Goal: Information Seeking & Learning: Learn about a topic

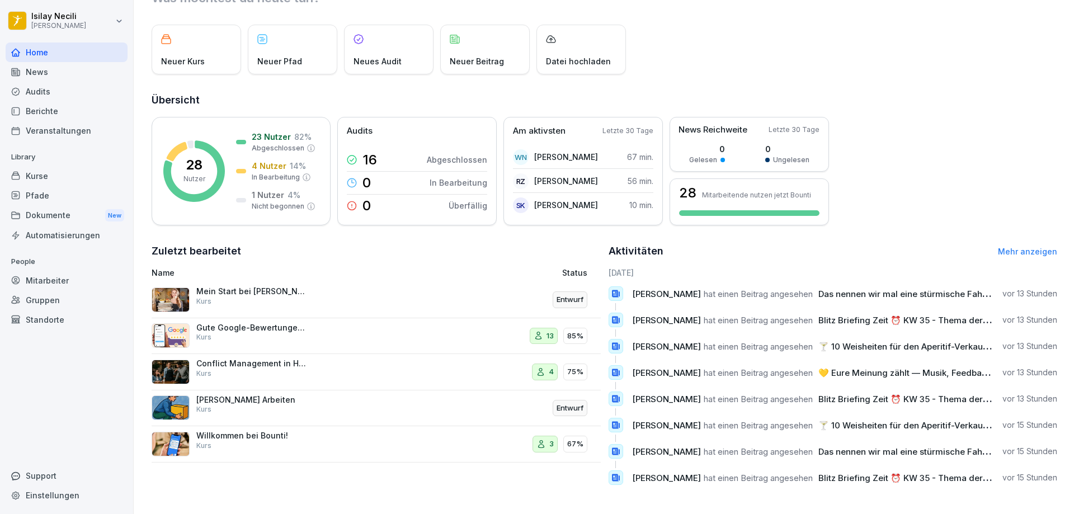
scroll to position [58, 0]
click at [28, 79] on div "News" at bounding box center [67, 72] width 122 height 20
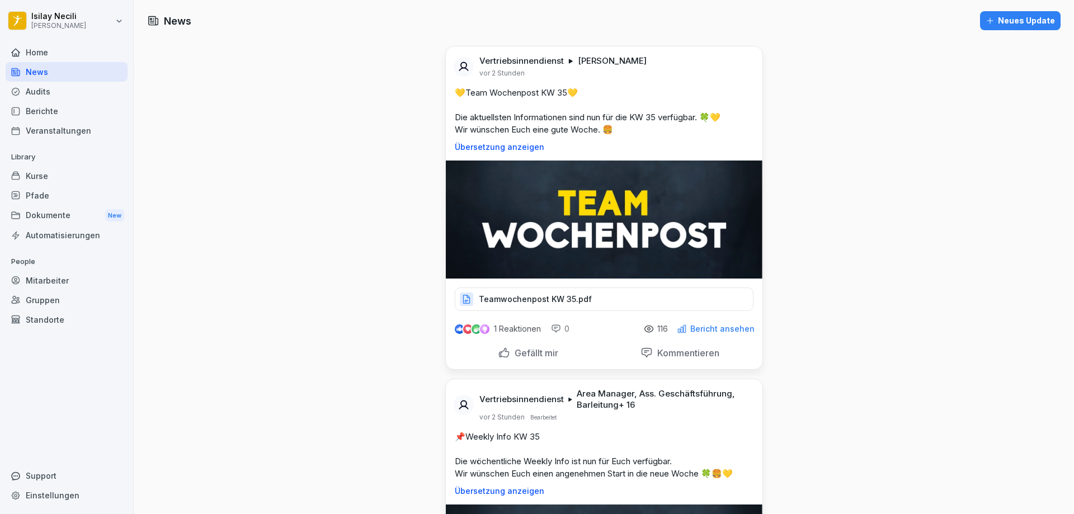
click at [536, 302] on p "Teamwochenpost KW 35.pdf" at bounding box center [535, 299] width 113 height 11
click at [572, 298] on p "Teamwochenpost KW 35.pdf" at bounding box center [535, 299] width 113 height 11
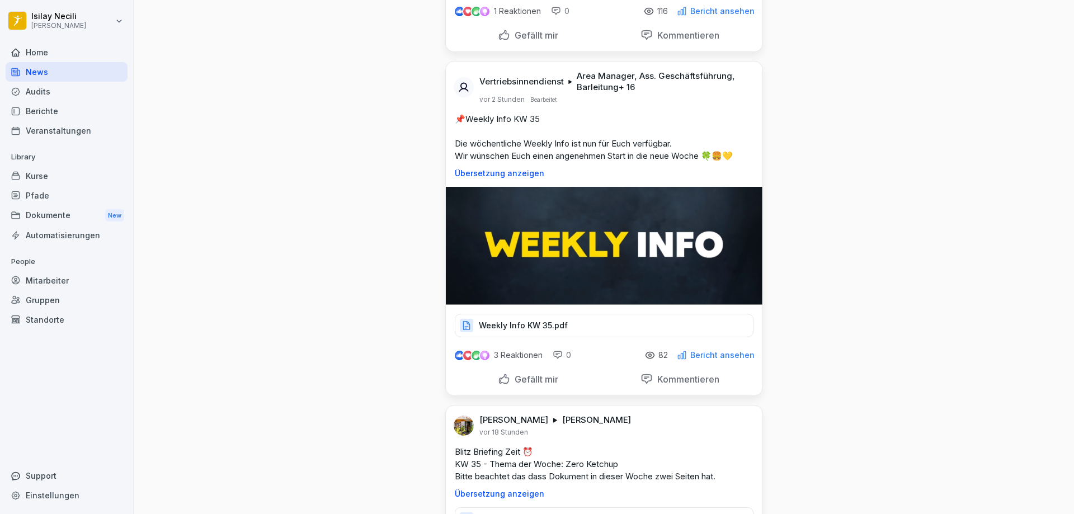
scroll to position [336, 0]
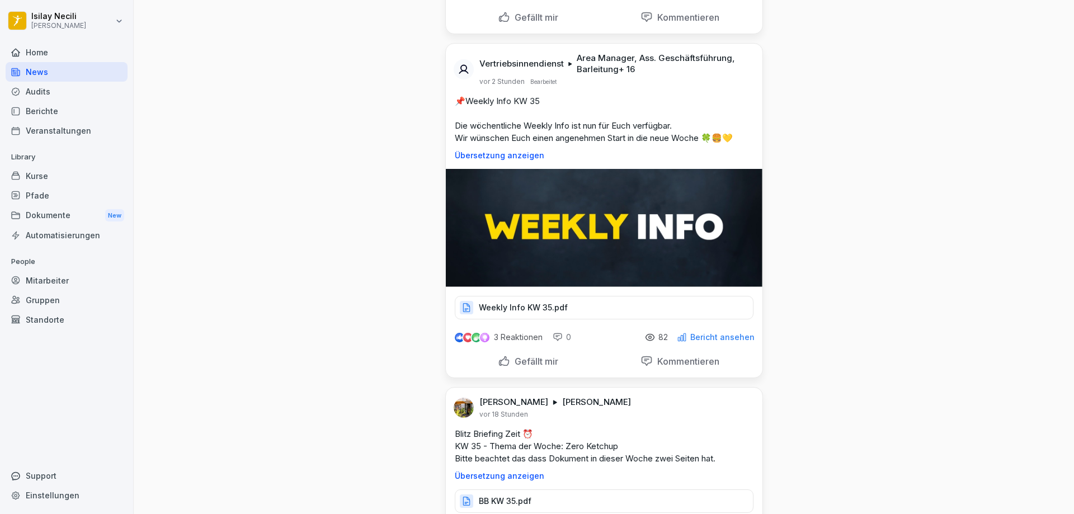
click at [573, 304] on div "Weekly Info KW 35.pdf" at bounding box center [604, 308] width 299 height 24
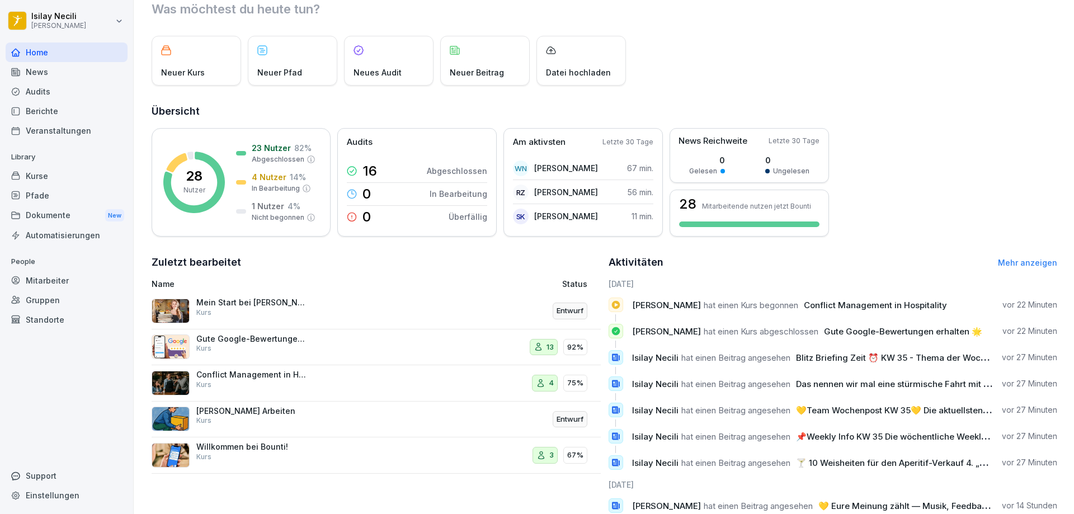
scroll to position [18, 0]
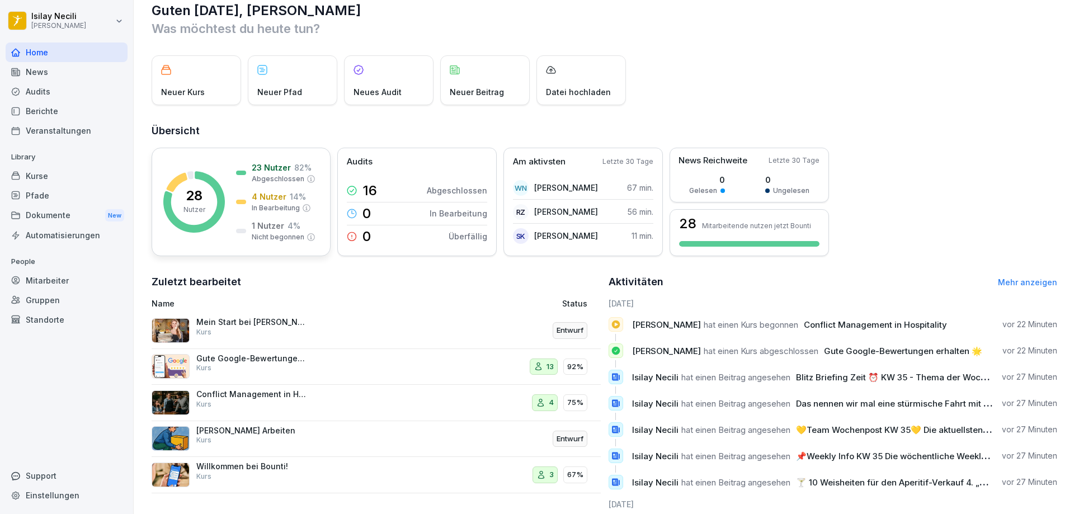
click at [198, 182] on rect at bounding box center [194, 202] width 62 height 62
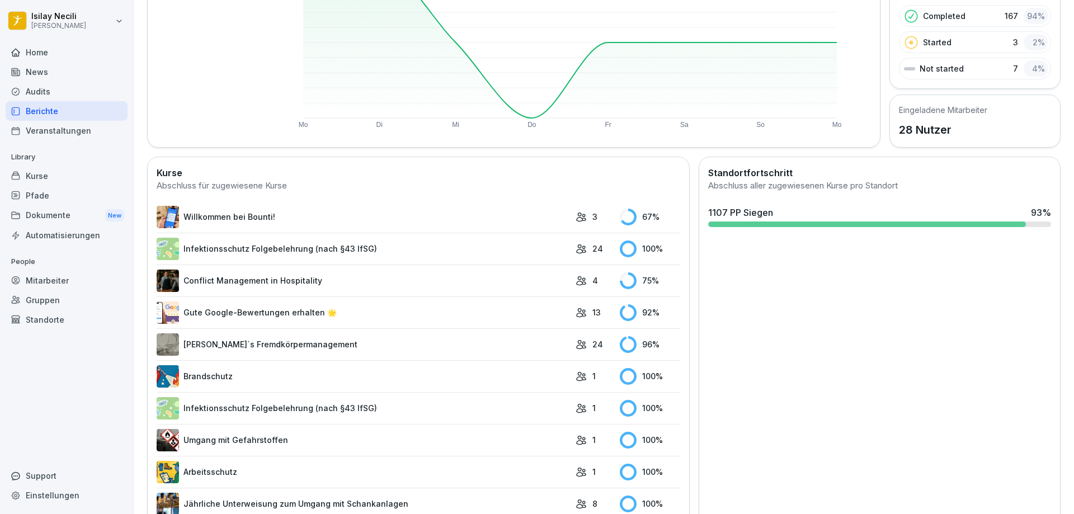
scroll to position [112, 0]
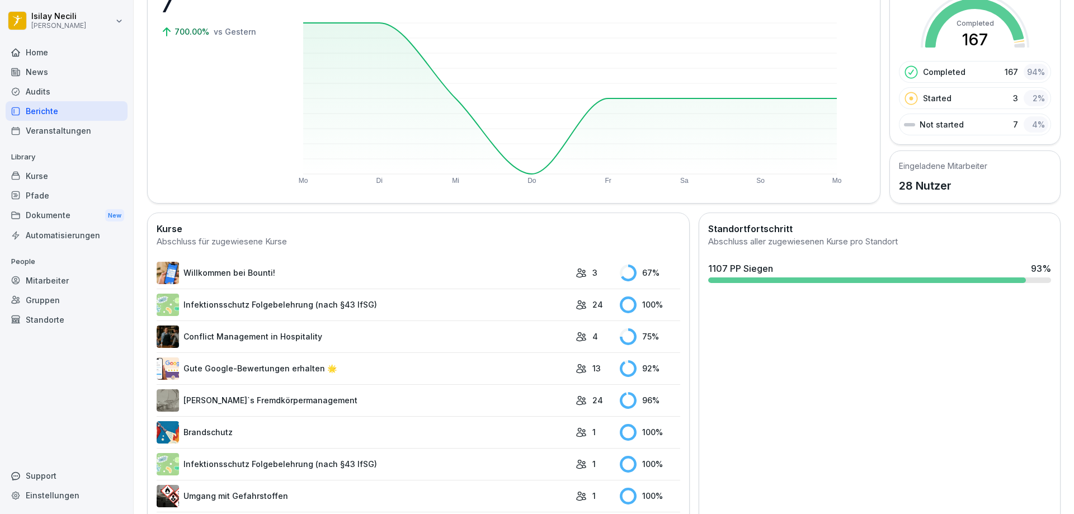
click at [971, 125] on div "Not started 7 4 %" at bounding box center [975, 125] width 152 height 22
click at [945, 131] on div "Not started 7 4 %" at bounding box center [975, 125] width 152 height 22
click at [944, 125] on p "Not started" at bounding box center [942, 125] width 44 height 12
click at [920, 128] on p "Not started" at bounding box center [942, 125] width 44 height 12
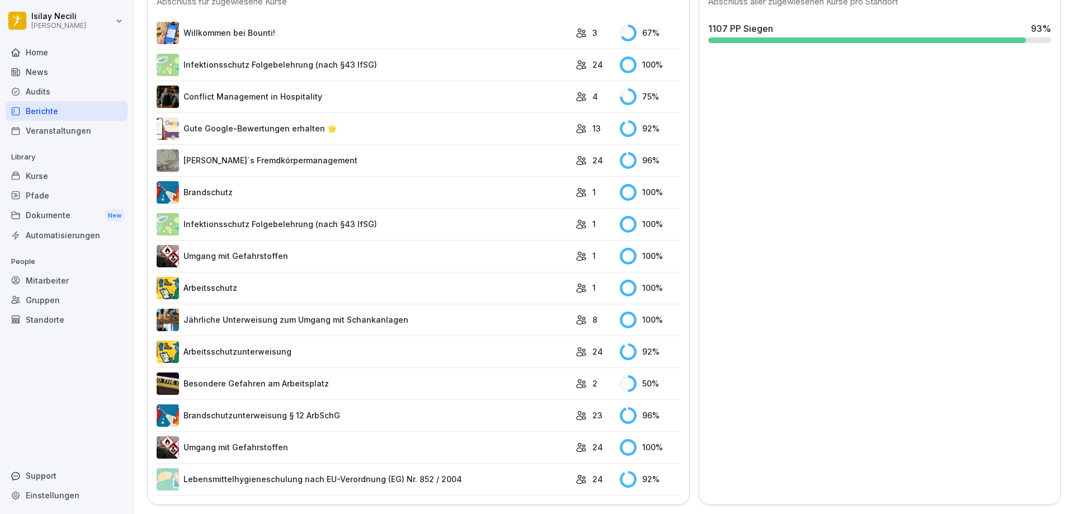
scroll to position [360, 0]
click at [276, 439] on link "Umgang mit Gefahrstoffen" at bounding box center [364, 447] width 414 height 22
